Goal: Download file/media

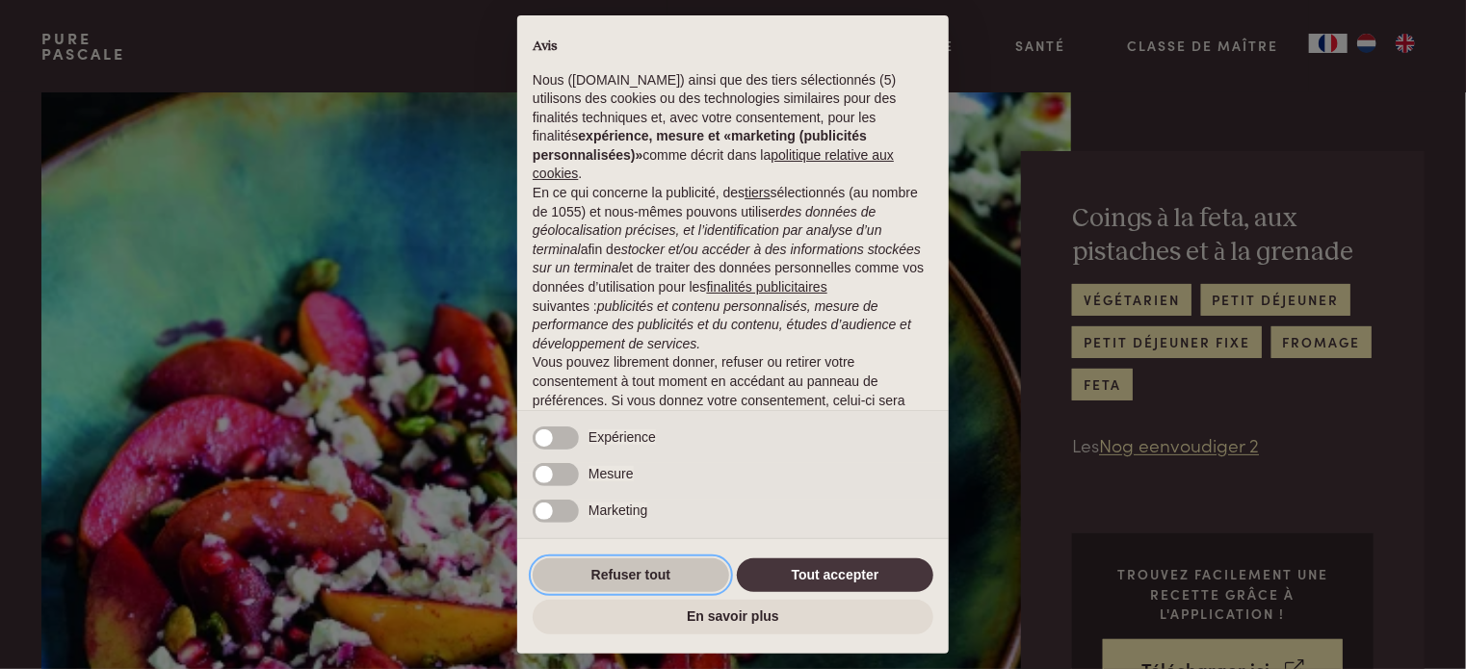
click at [628, 570] on button "Refuser tout" at bounding box center [631, 576] width 196 height 35
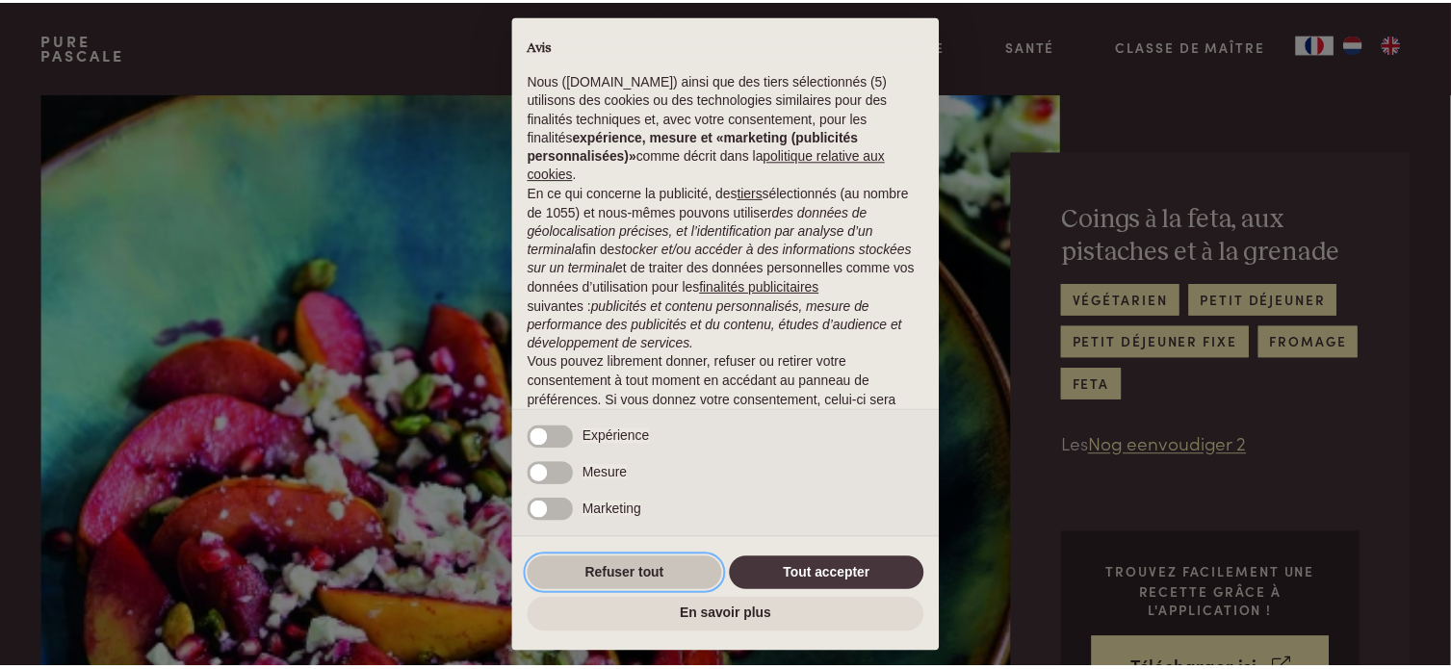
scroll to position [123, 0]
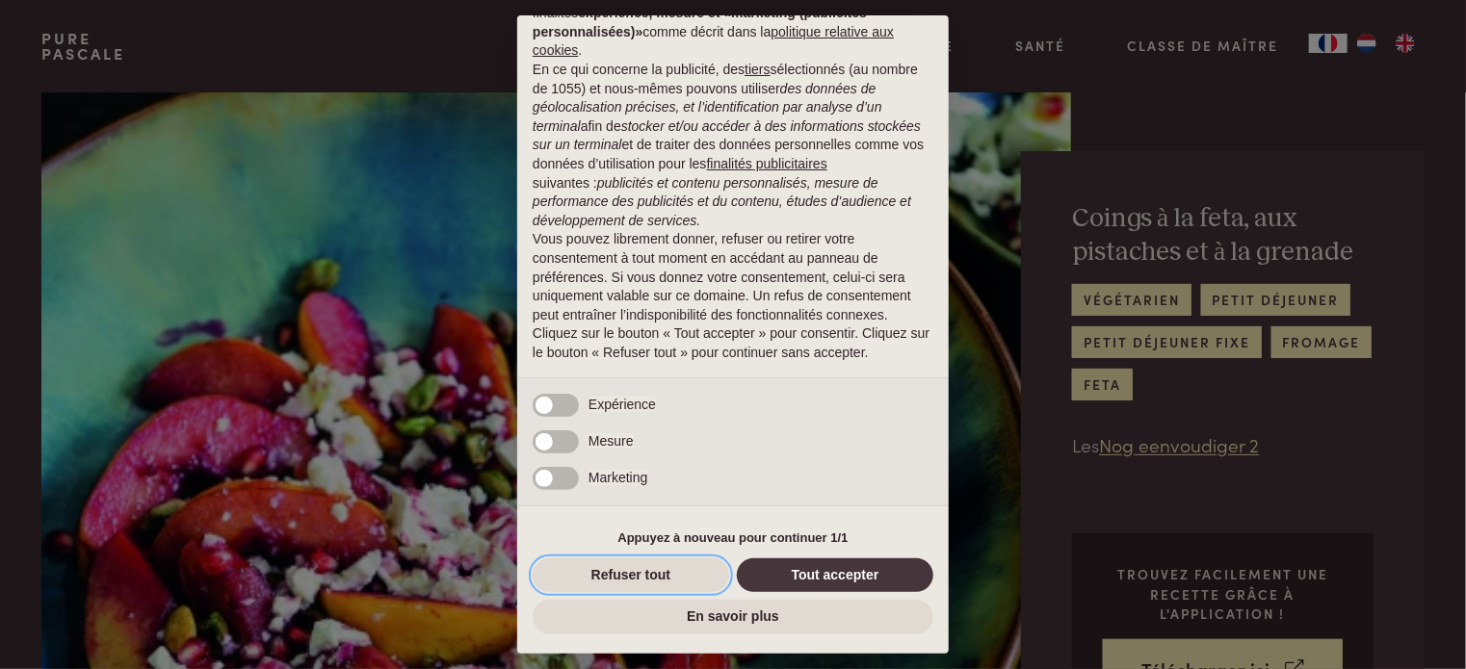
click at [629, 570] on button "Refuser tout" at bounding box center [631, 576] width 196 height 35
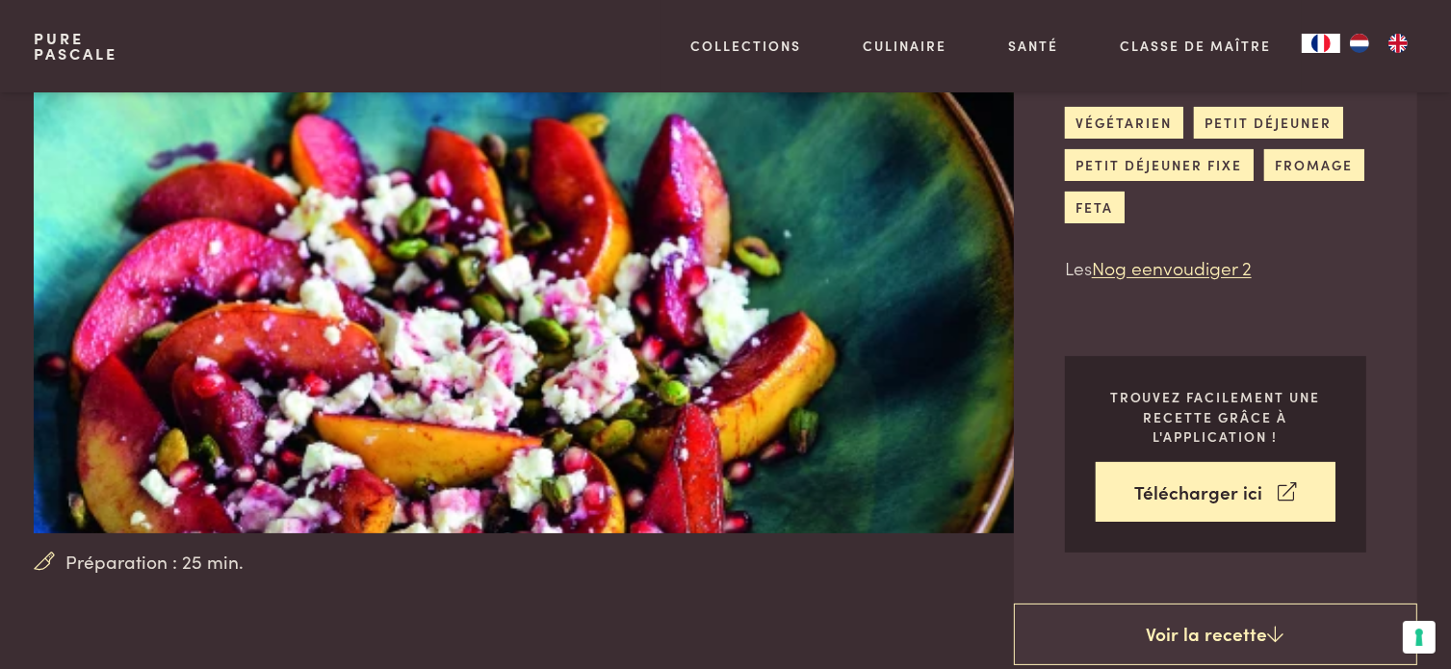
scroll to position [193, 0]
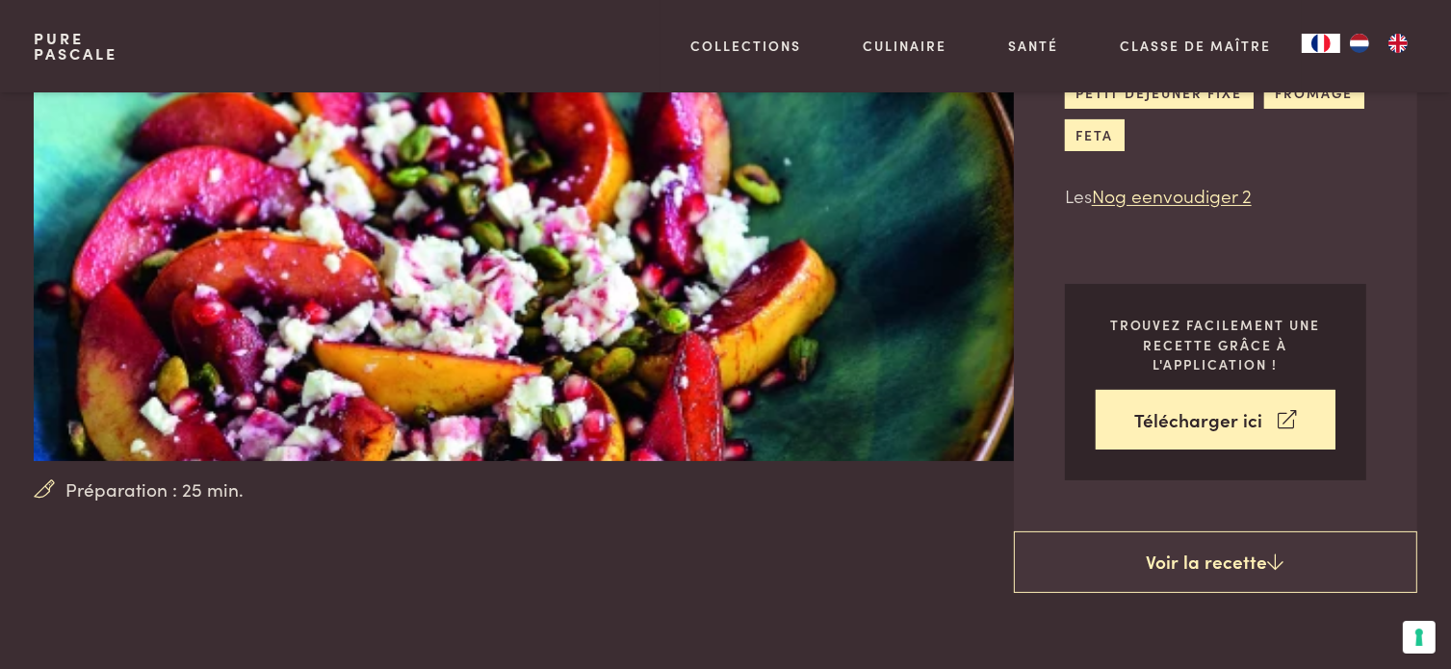
scroll to position [289, 0]
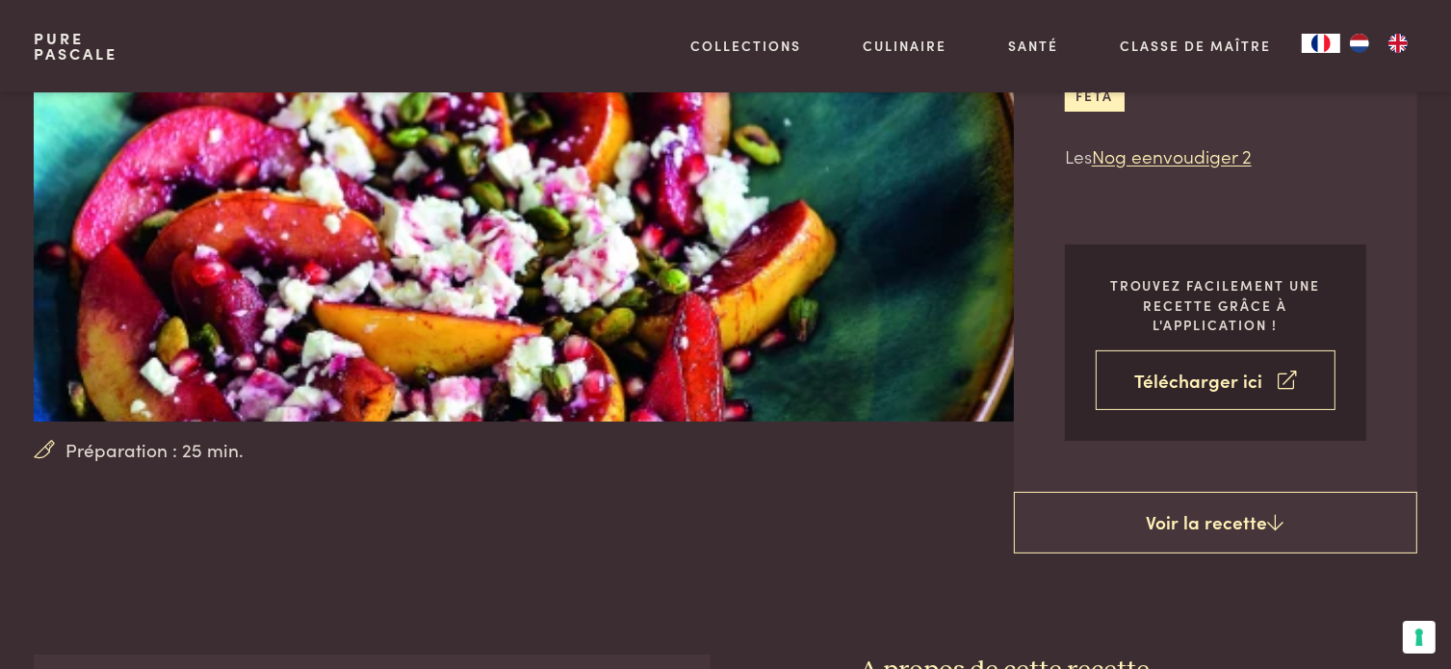
click at [1202, 379] on link "Télécharger ici" at bounding box center [1216, 381] width 240 height 61
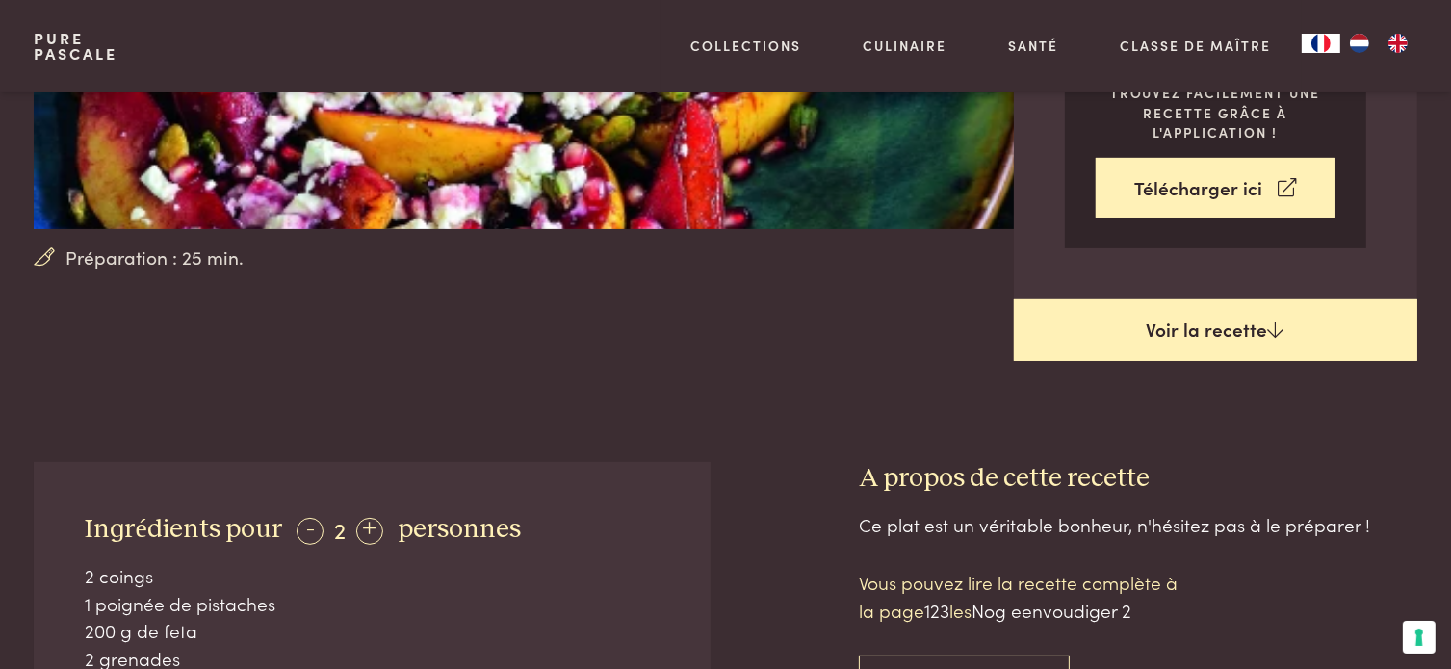
click at [1208, 327] on link "Voir la recette" at bounding box center [1215, 330] width 403 height 62
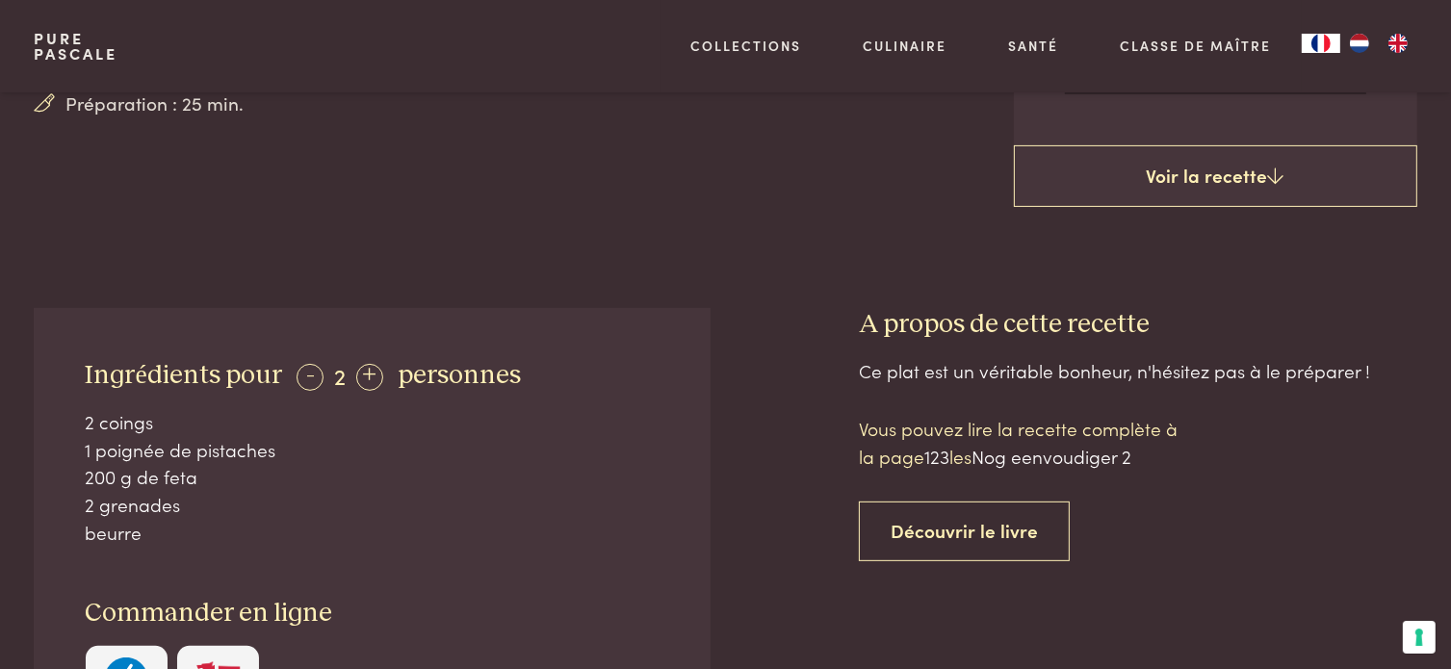
scroll to position [558, 0]
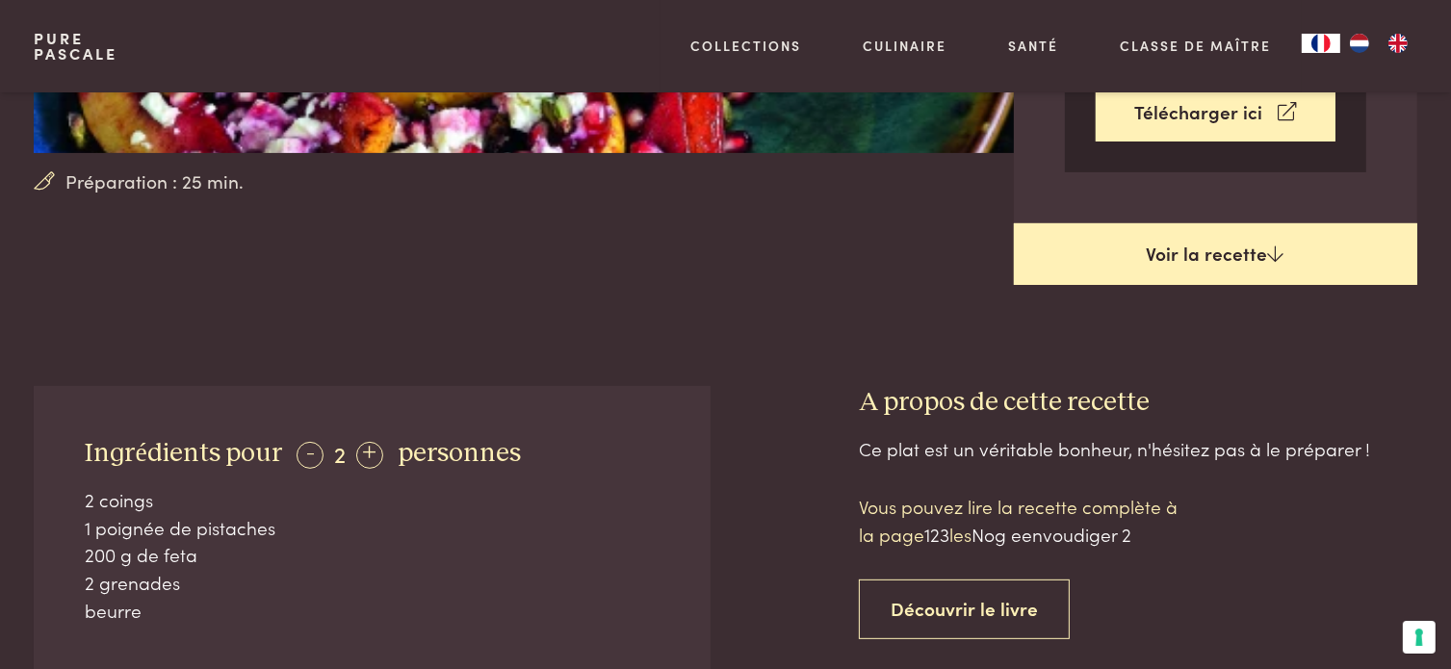
click at [1228, 249] on link "Voir la recette" at bounding box center [1215, 254] width 403 height 62
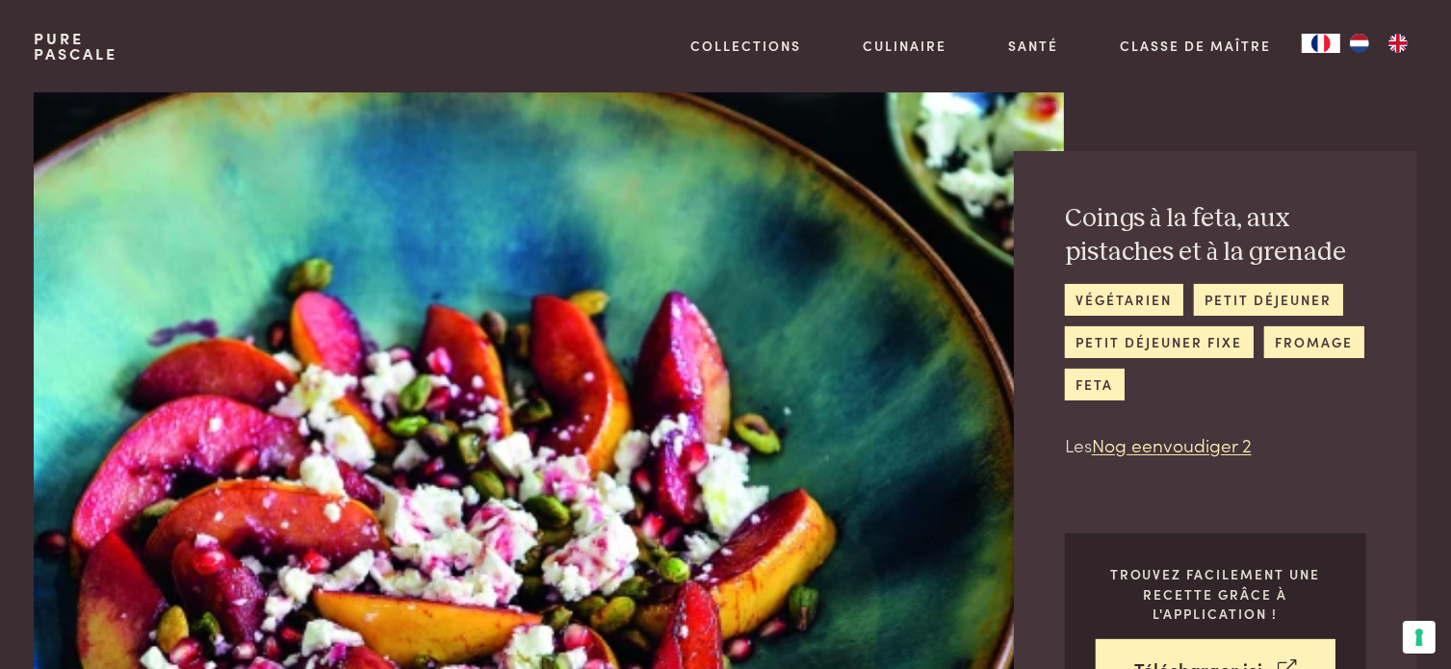
scroll to position [0, 0]
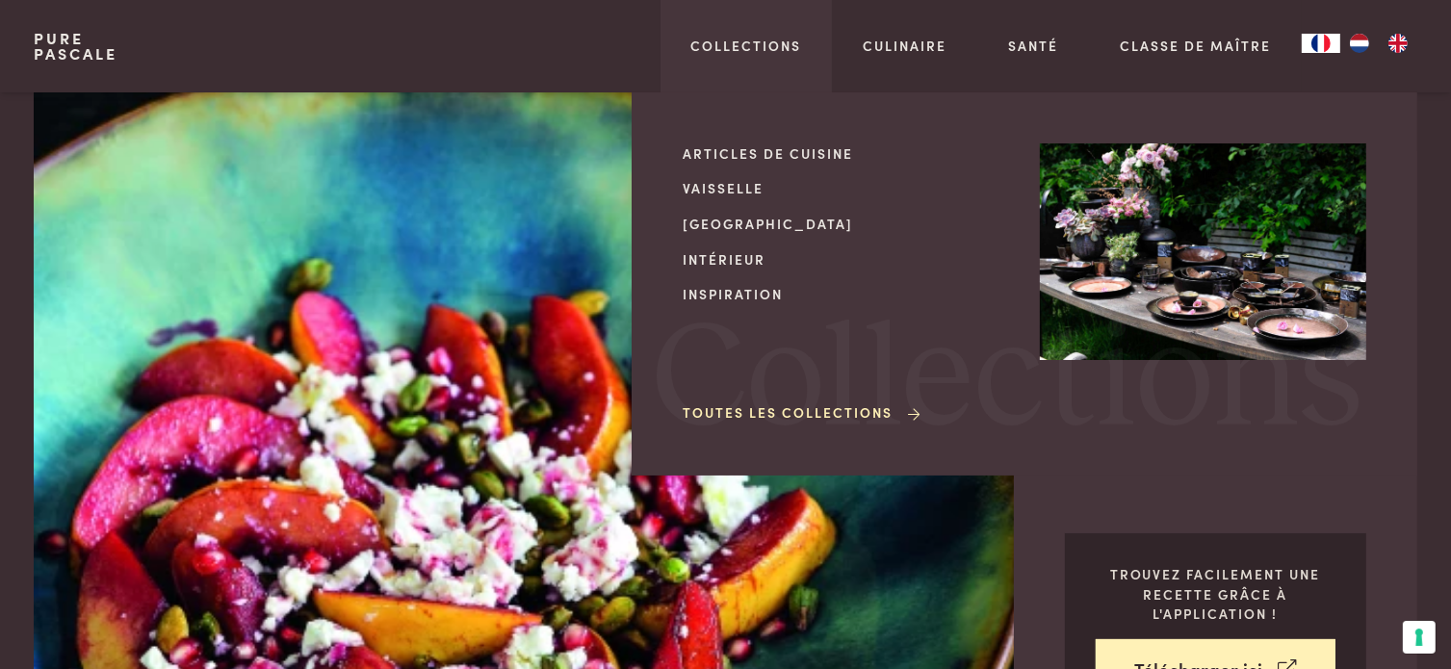
scroll to position [943, 0]
